Goal: Check status: Check status

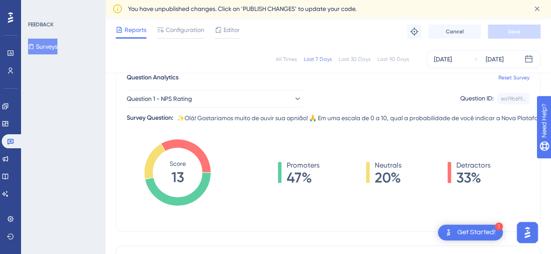
click at [341, 58] on div "Last 30 Days" at bounding box center [355, 59] width 32 height 7
click at [318, 56] on div "Last 7 Days" at bounding box center [318, 59] width 28 height 7
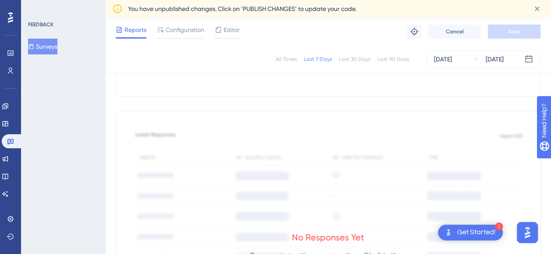
scroll to position [216, 0]
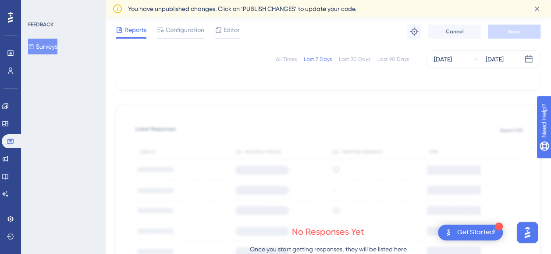
click at [357, 160] on div "No Responses Yet Once you start getting responses, they will be listed here" at bounding box center [328, 243] width 403 height 254
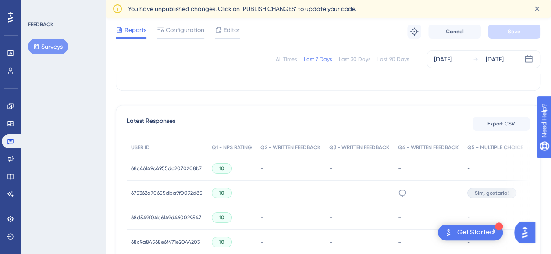
click at [83, 107] on div "FEEDBACK Surveys" at bounding box center [63, 127] width 84 height 254
click at [266, 193] on div "-" at bounding box center [290, 192] width 60 height 8
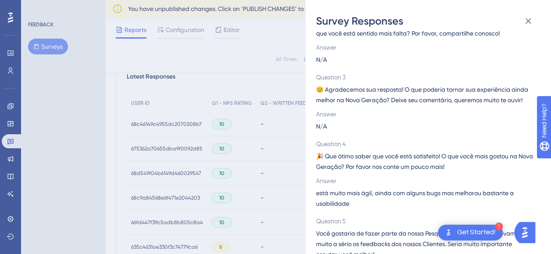
scroll to position [199, 0]
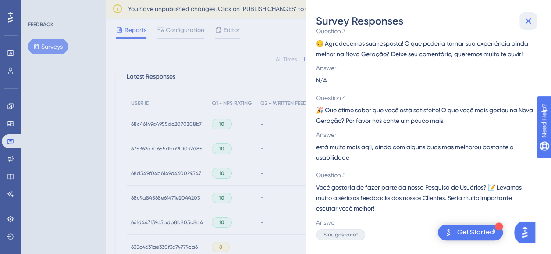
click at [530, 23] on icon at bounding box center [529, 21] width 6 height 6
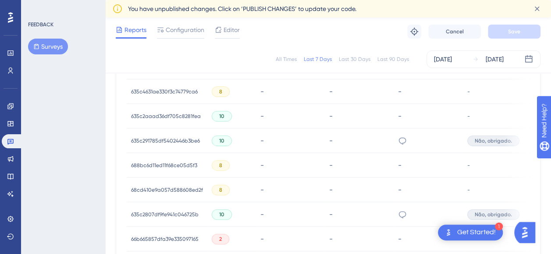
scroll to position [418, 0]
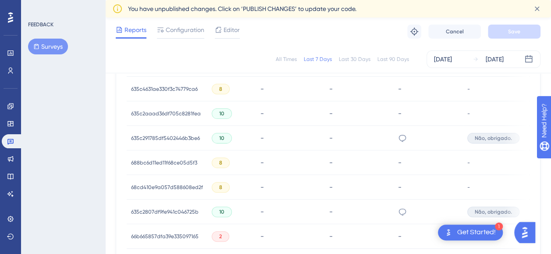
drag, startPoint x: 557, startPoint y: 106, endPoint x: 2, endPoint y: 12, distance: 562.3
click at [320, 141] on div "-" at bounding box center [290, 138] width 69 height 25
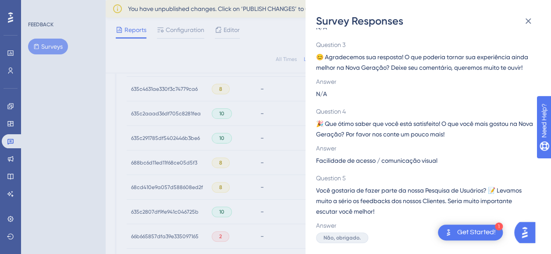
scroll to position [188, 0]
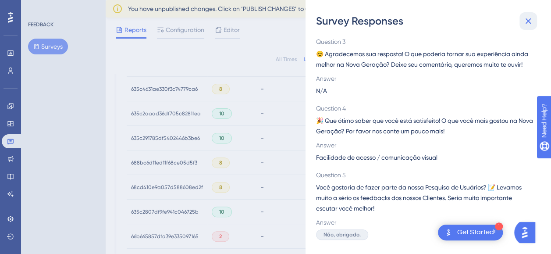
click at [529, 20] on icon at bounding box center [528, 21] width 11 height 11
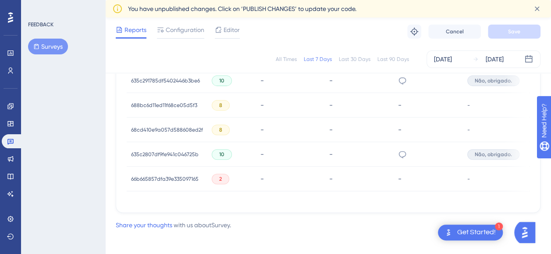
scroll to position [483, 0]
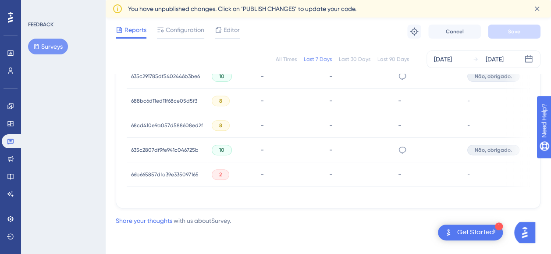
click at [308, 170] on div "-" at bounding box center [290, 174] width 60 height 8
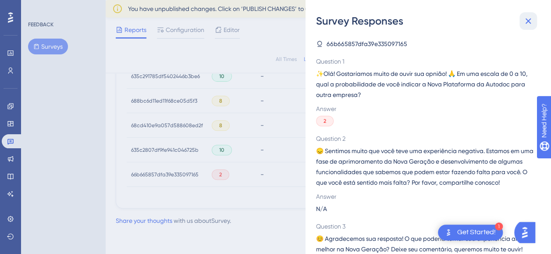
click at [532, 22] on icon at bounding box center [528, 21] width 11 height 11
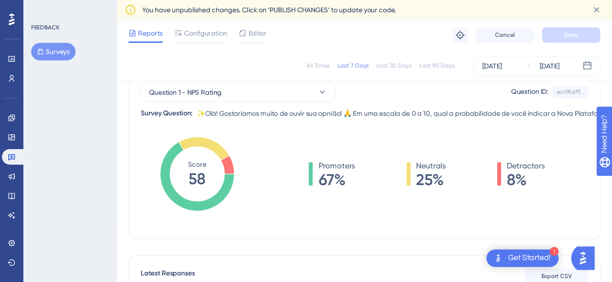
scroll to position [91, 0]
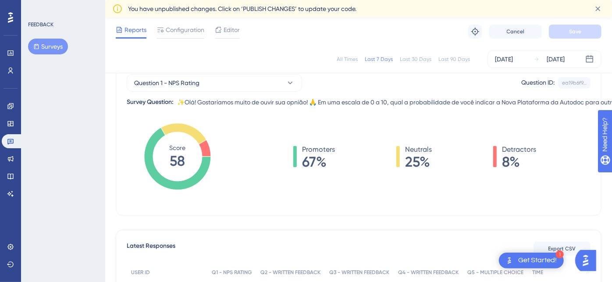
click at [410, 52] on div "All Times Last 7 Days Last 30 Days Last 90 Days Sep 20 2025 Sep 26 2025" at bounding box center [359, 59] width 486 height 18
click at [409, 58] on div "Last 30 Days" at bounding box center [416, 59] width 32 height 7
click at [446, 56] on div "Last 90 Days" at bounding box center [454, 59] width 32 height 7
click at [376, 57] on div "Last 7 Days" at bounding box center [379, 59] width 28 height 7
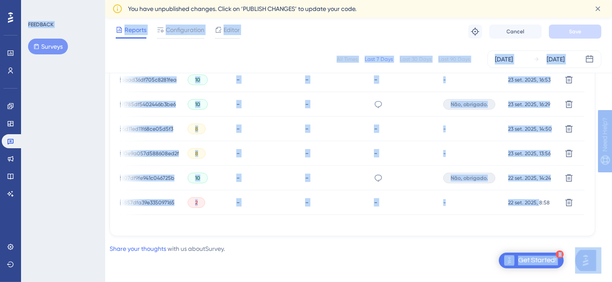
scroll to position [455, 24]
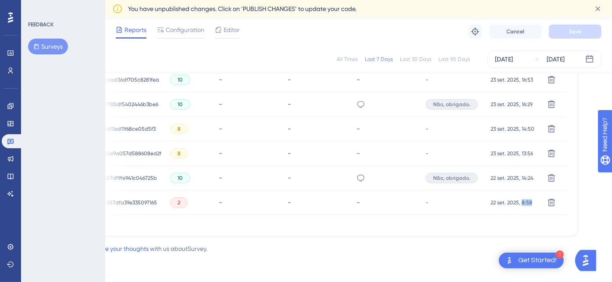
drag, startPoint x: 563, startPoint y: 221, endPoint x: 536, endPoint y: 220, distance: 26.8
click at [536, 220] on div "USER ID Q1 - NPS RATING Q2 - WRITTEN FEEDBACK Q3 - WRITTEN FEEDBACK Q4 - WRITTE…" at bounding box center [335, 64] width 464 height 323
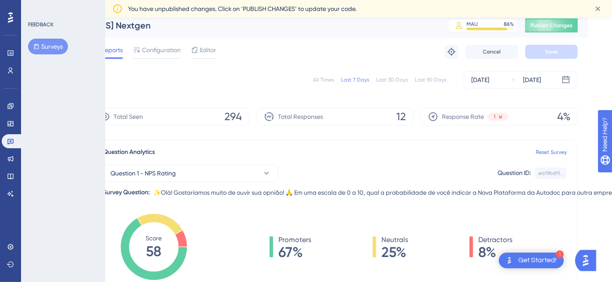
scroll to position [0, 24]
